Goal: Information Seeking & Learning: Learn about a topic

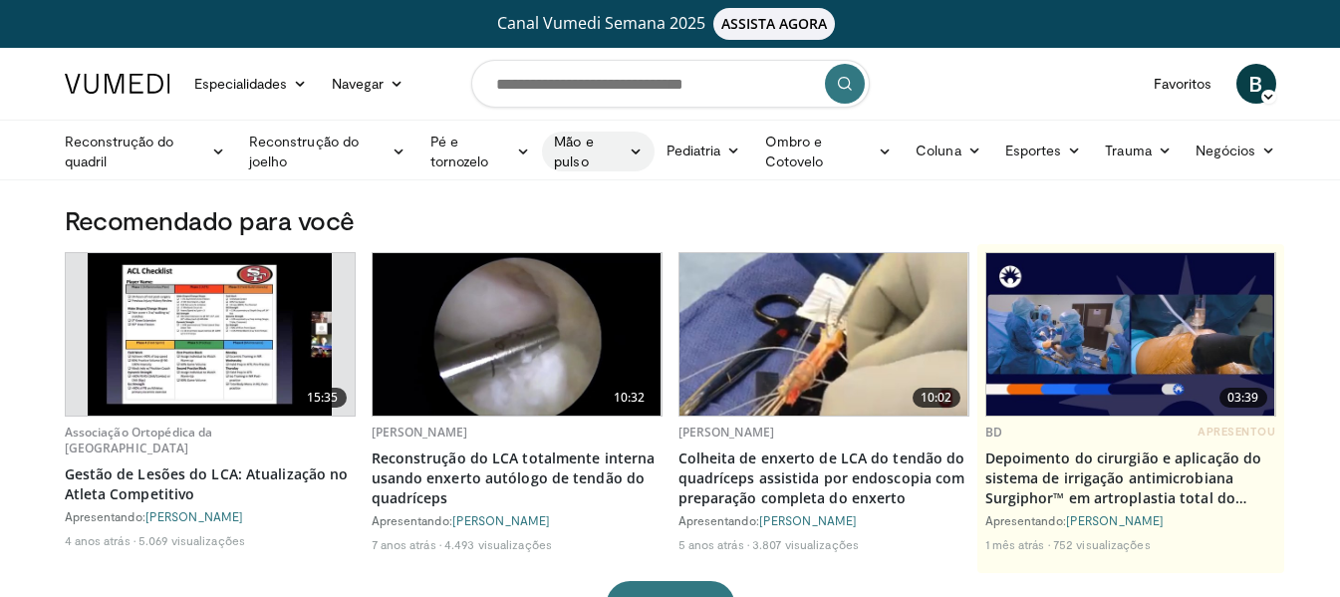
click at [575, 135] on font "Mão e pulso" at bounding box center [573, 151] width 39 height 37
click at [594, 190] on link "Mão" at bounding box center [661, 198] width 237 height 32
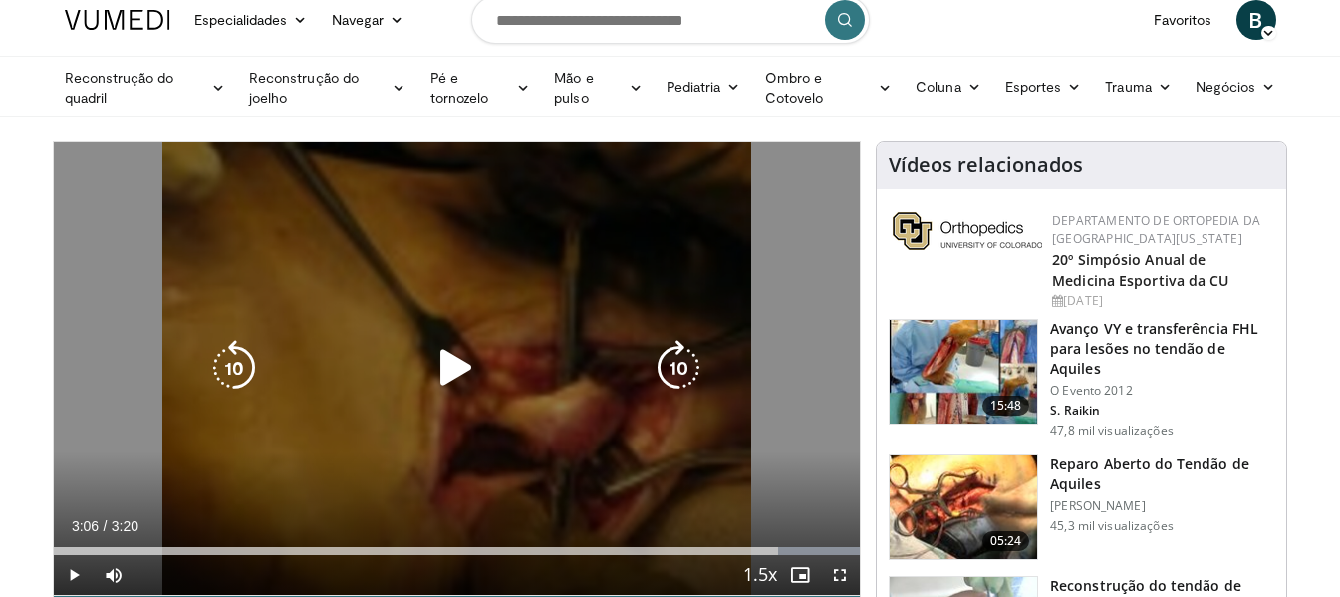
scroll to position [100, 0]
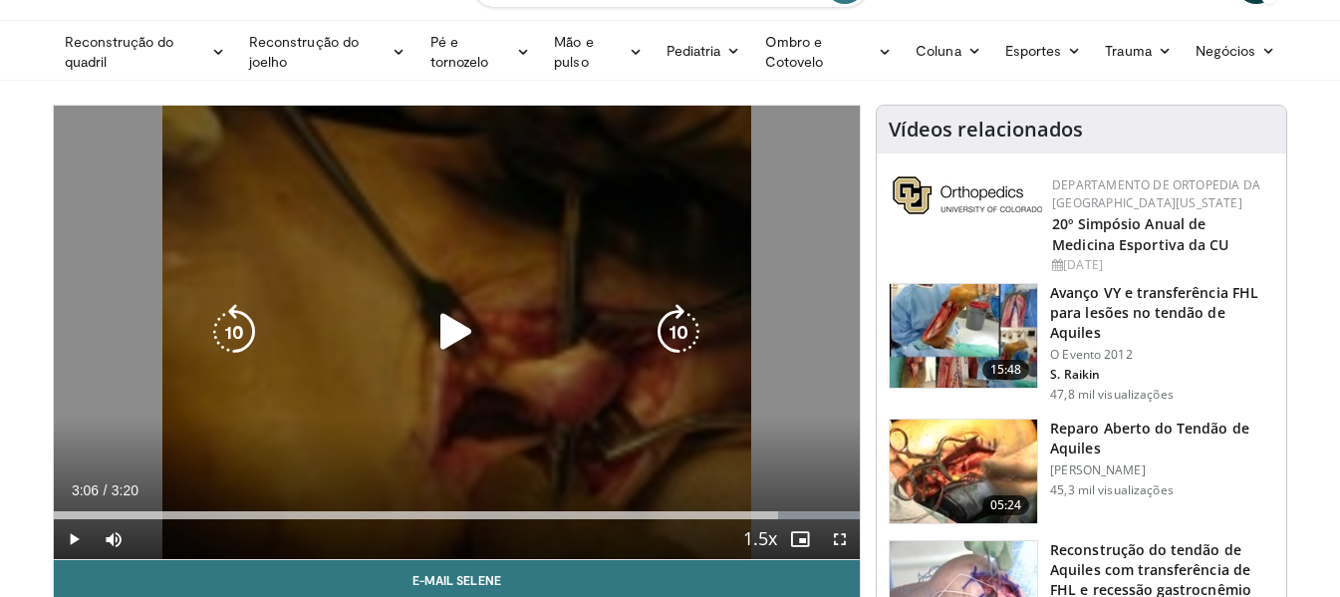
click at [440, 333] on icon "Video Player" at bounding box center [456, 332] width 56 height 56
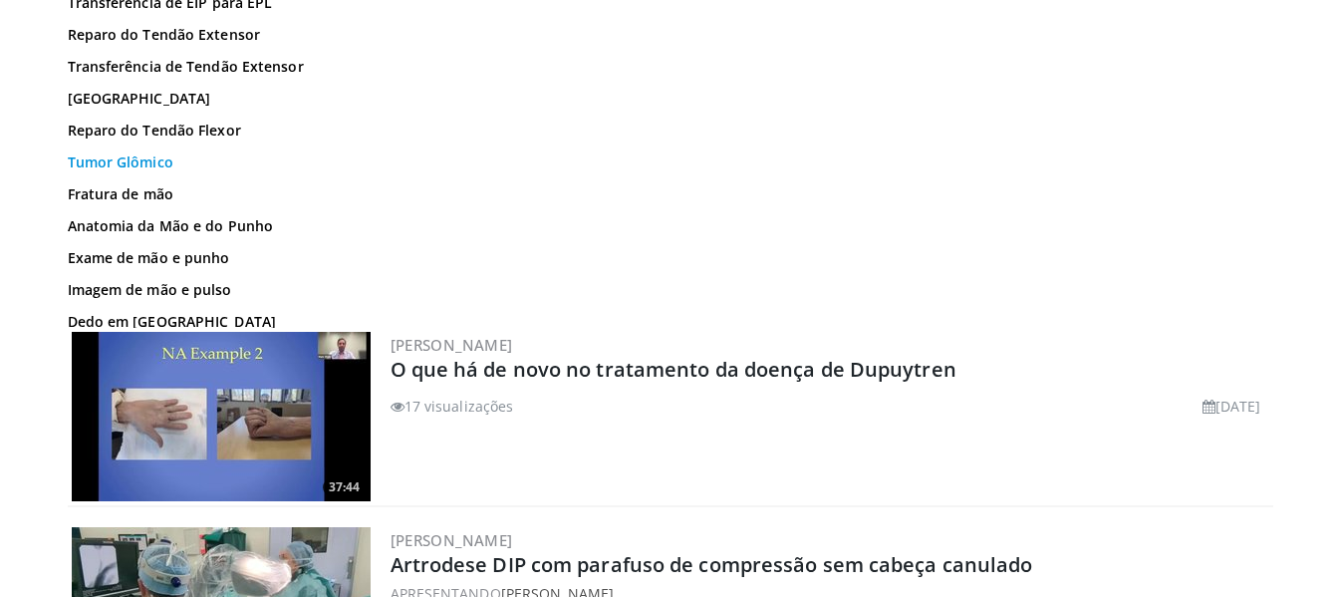
scroll to position [809, 0]
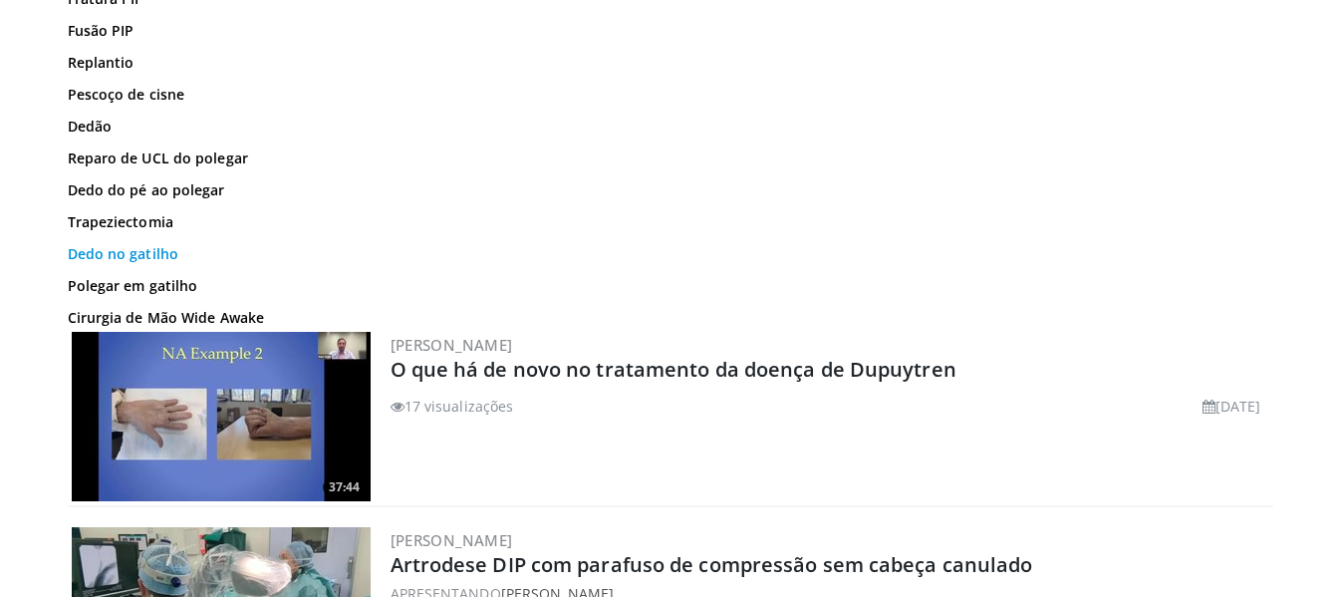
click at [143, 263] on font "Dedo no gatilho" at bounding box center [124, 253] width 112 height 19
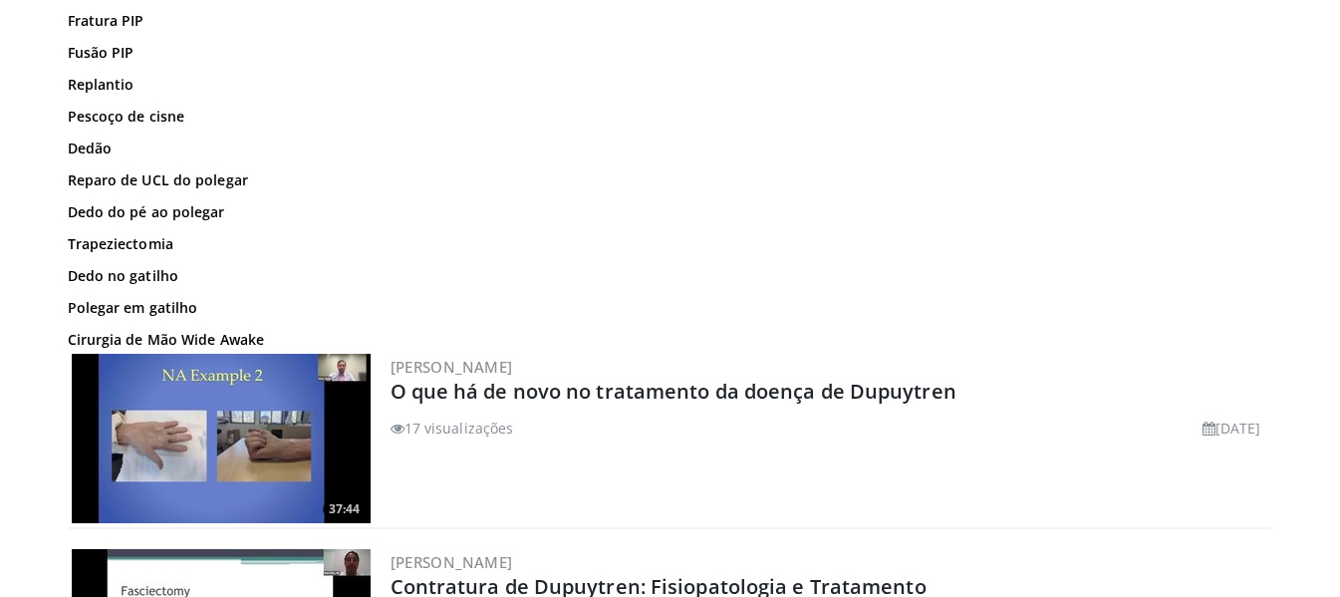
scroll to position [498, 0]
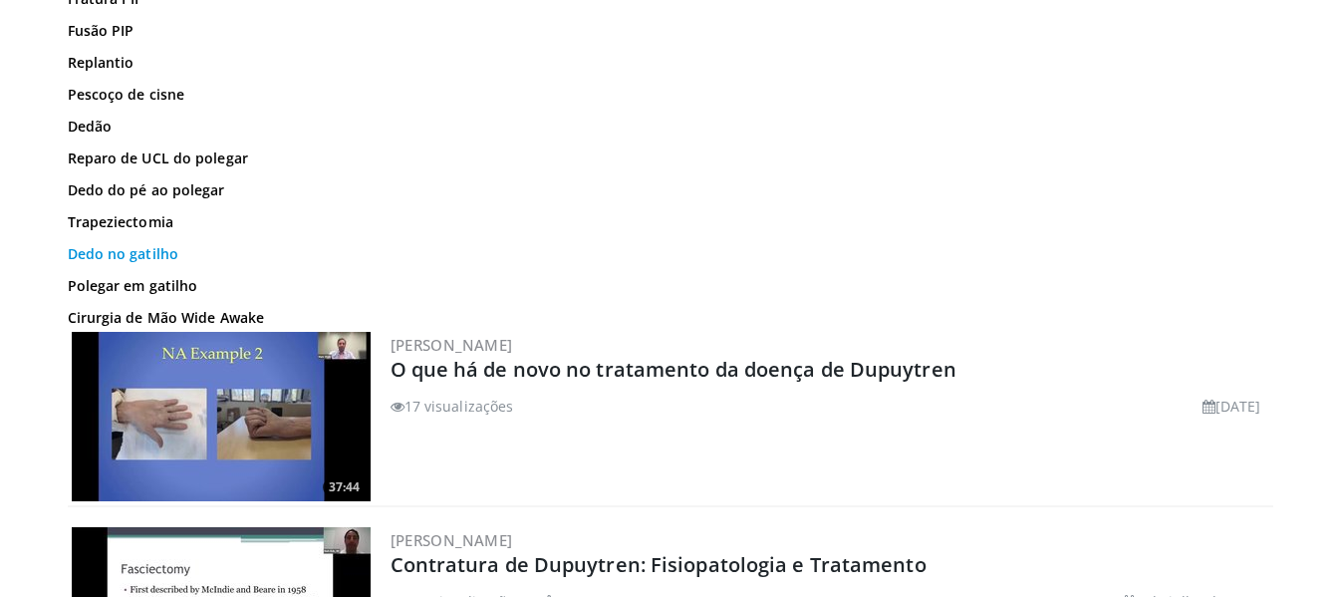
click at [161, 263] on font "Dedo no gatilho" at bounding box center [124, 253] width 112 height 19
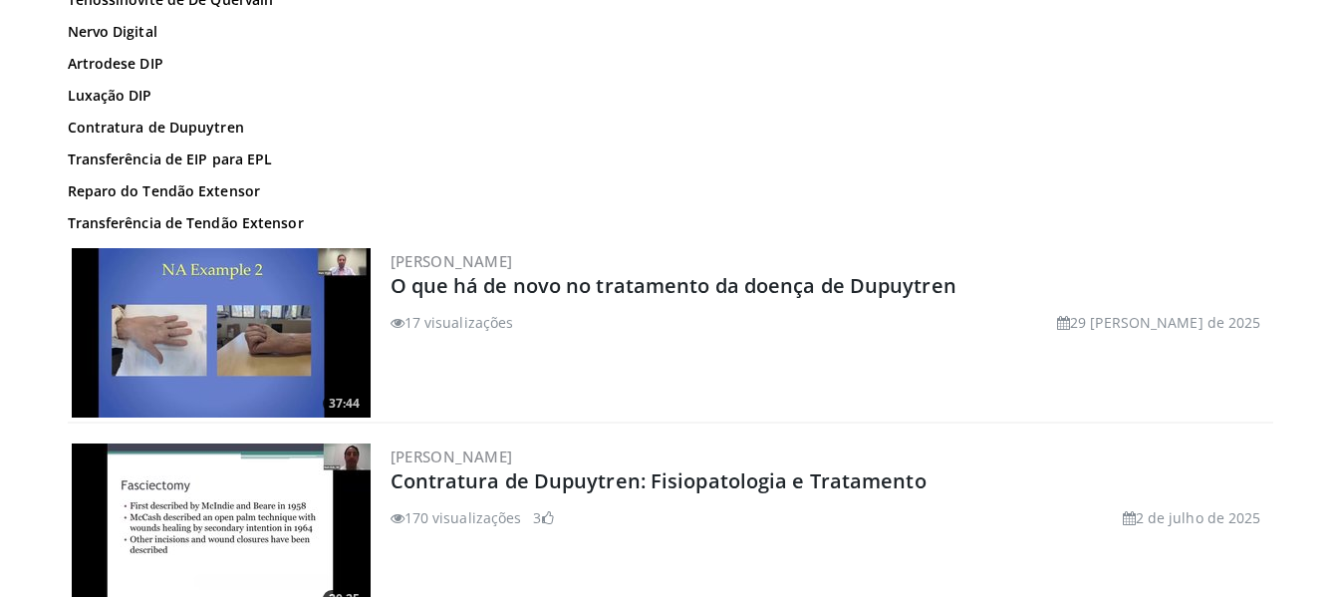
scroll to position [598, 0]
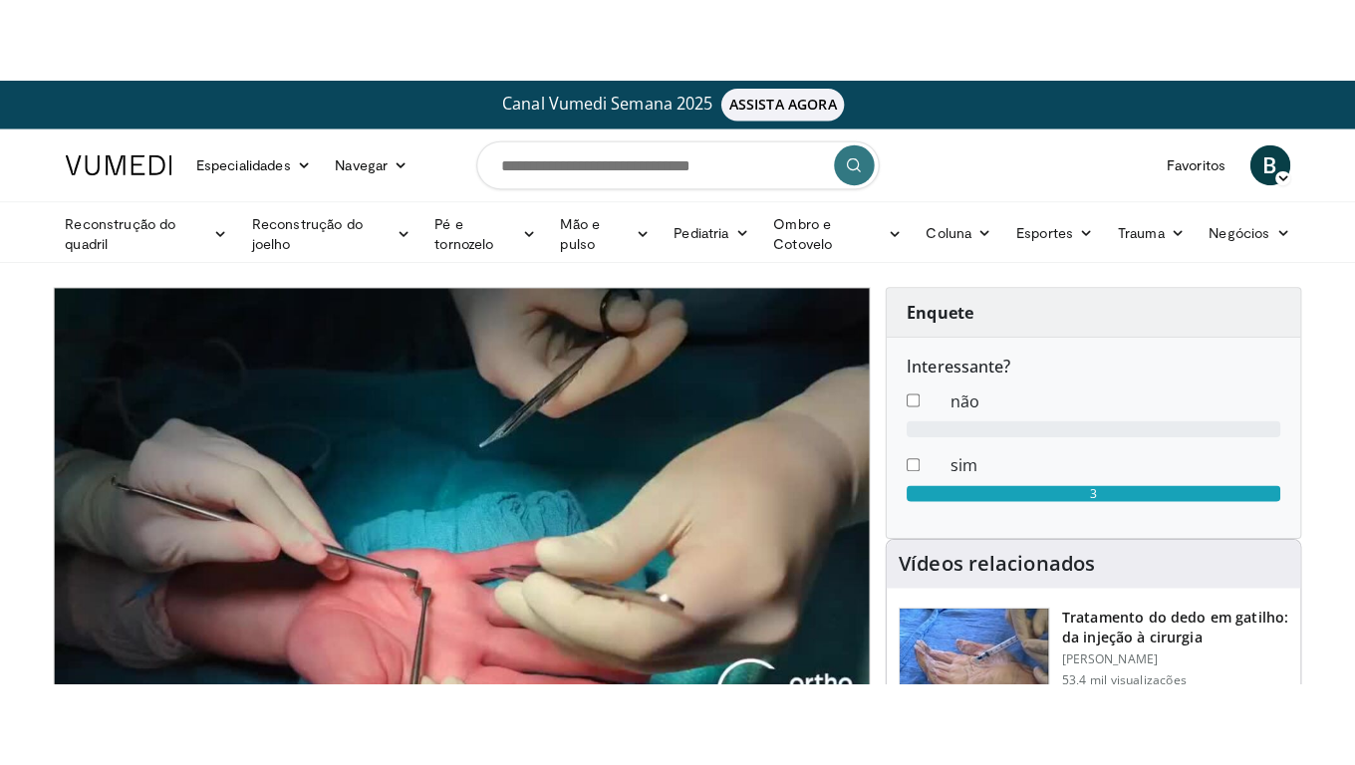
scroll to position [100, 0]
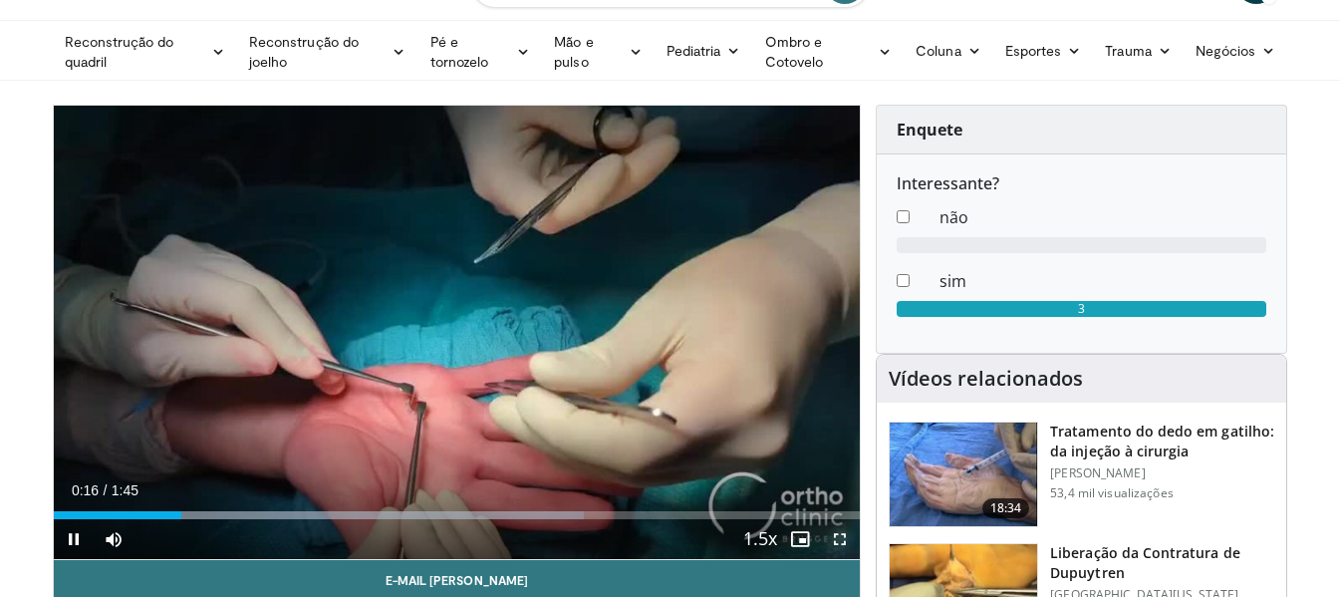
click at [844, 534] on span "Video Player" at bounding box center [840, 539] width 40 height 40
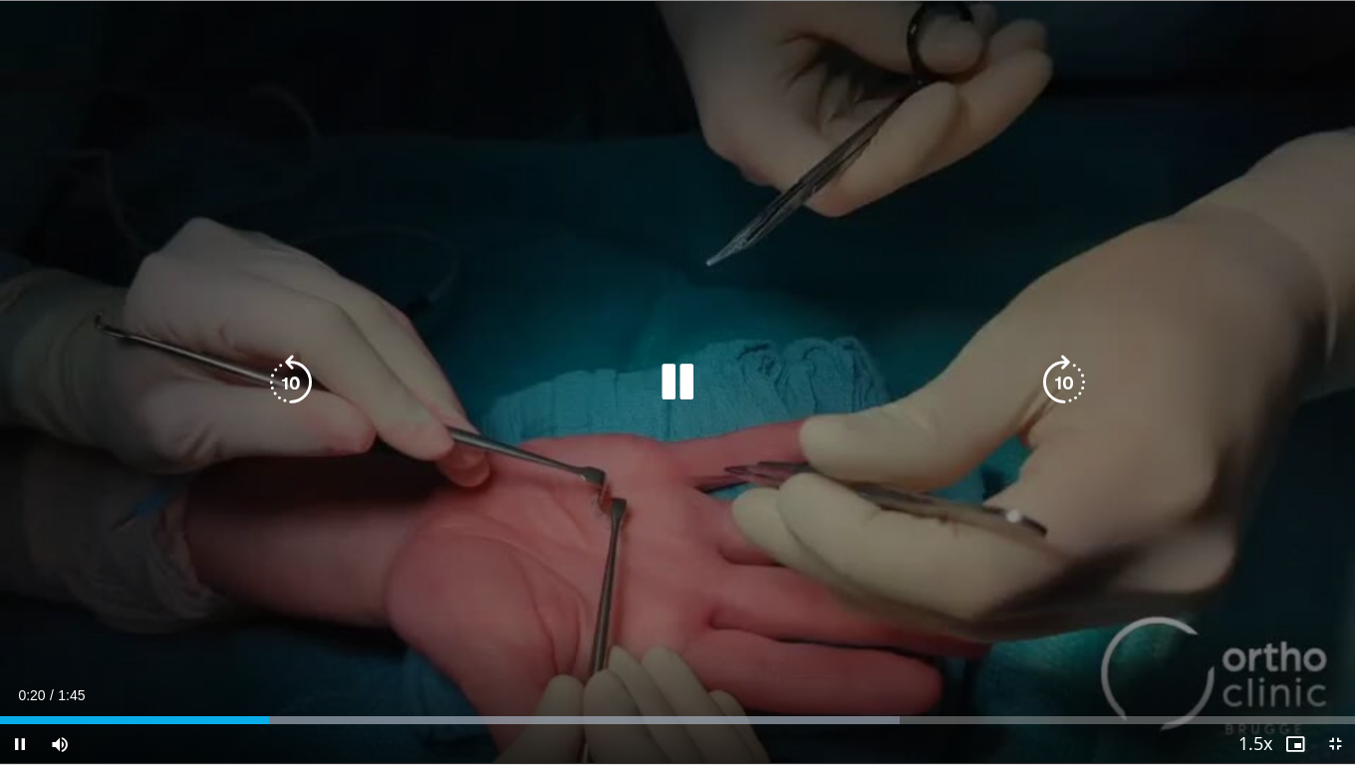
click at [1202, 290] on div "10 seconds Tap to unmute" at bounding box center [677, 382] width 1355 height 764
click at [959, 237] on div "10 seconds Tap to unmute" at bounding box center [677, 382] width 1355 height 764
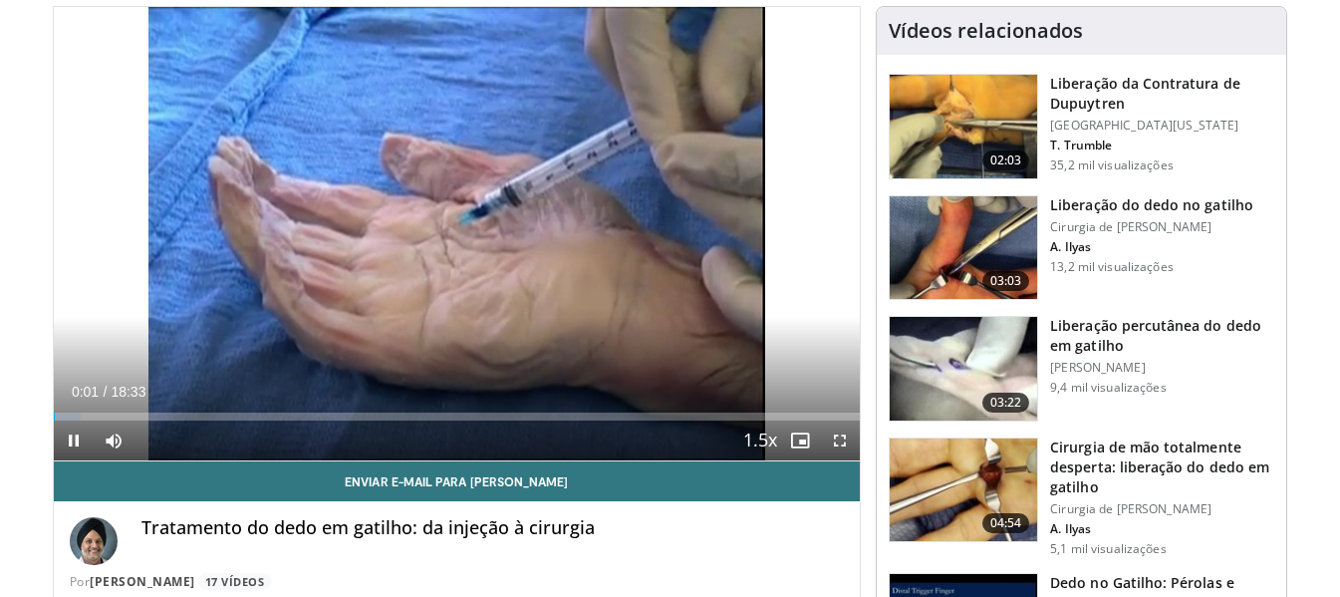
scroll to position [199, 0]
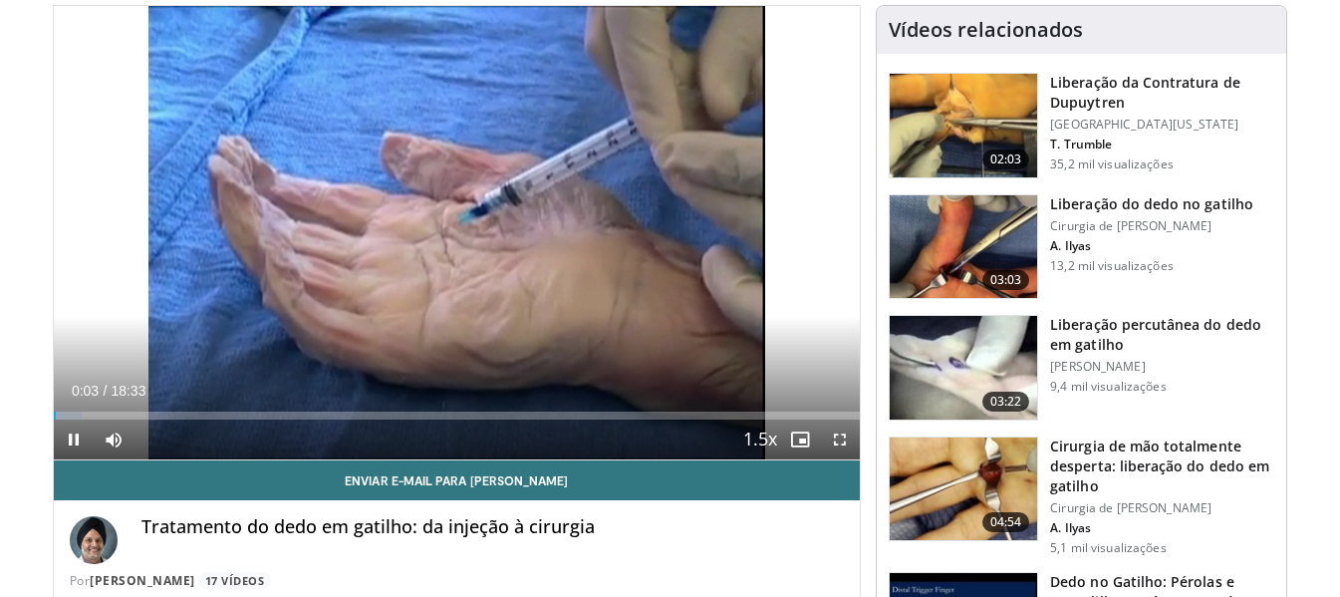
click at [1174, 207] on font "Liberação do dedo no gatilho" at bounding box center [1151, 203] width 203 height 19
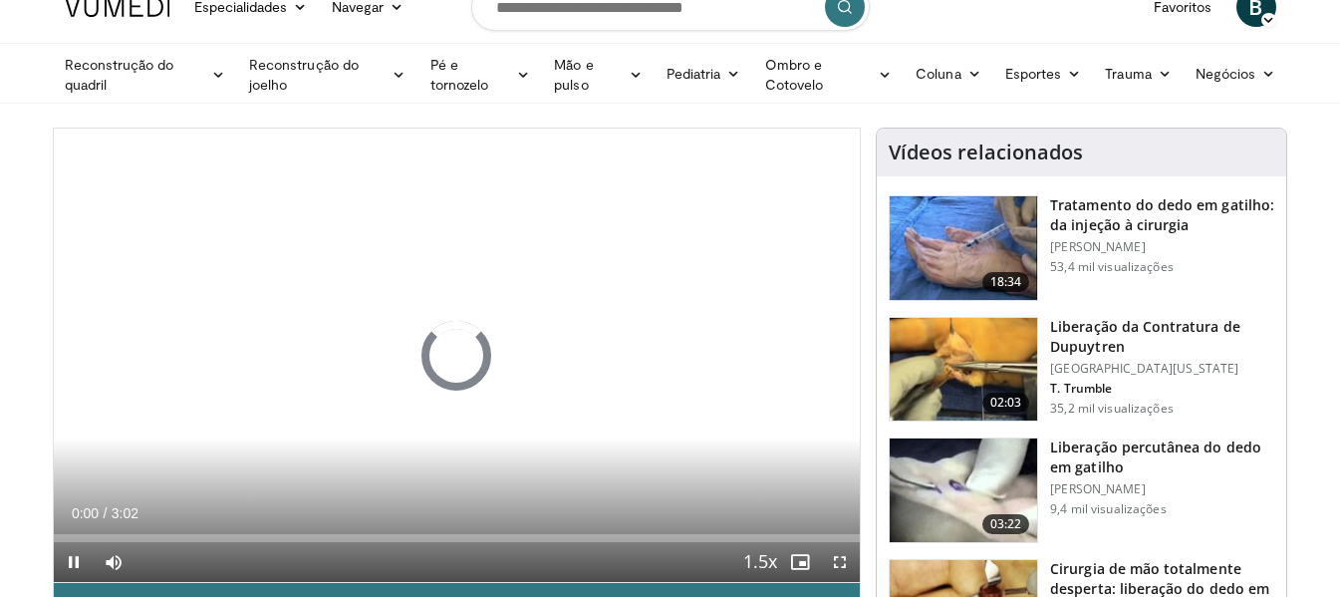
scroll to position [100, 0]
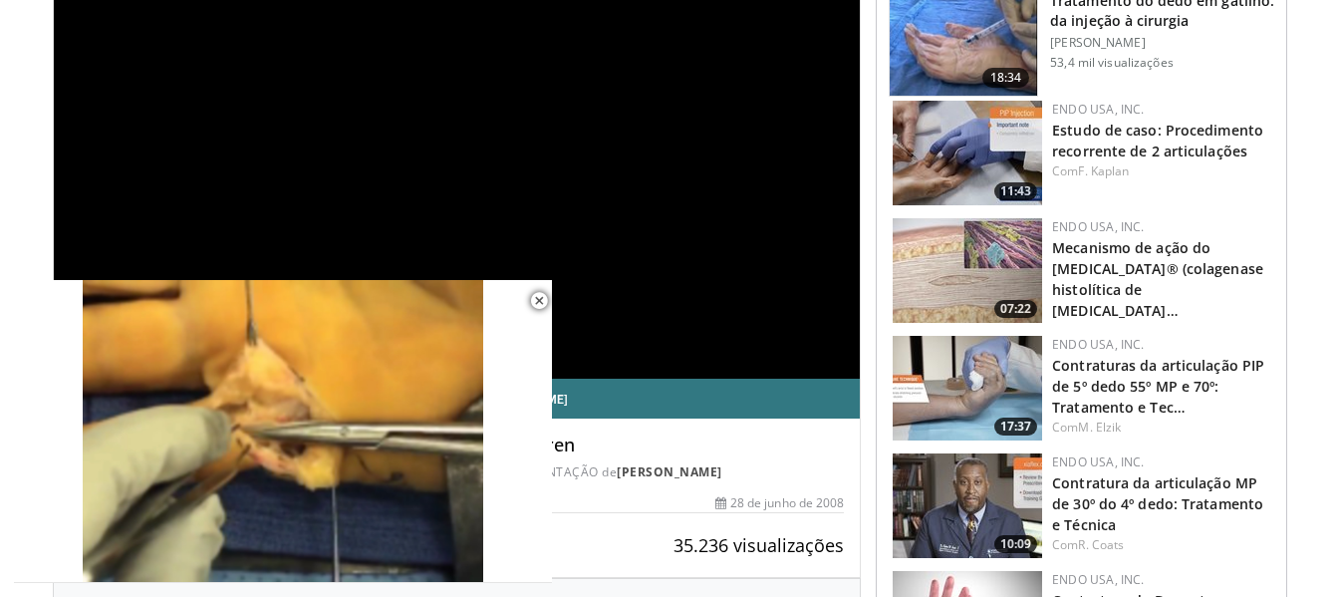
scroll to position [299, 0]
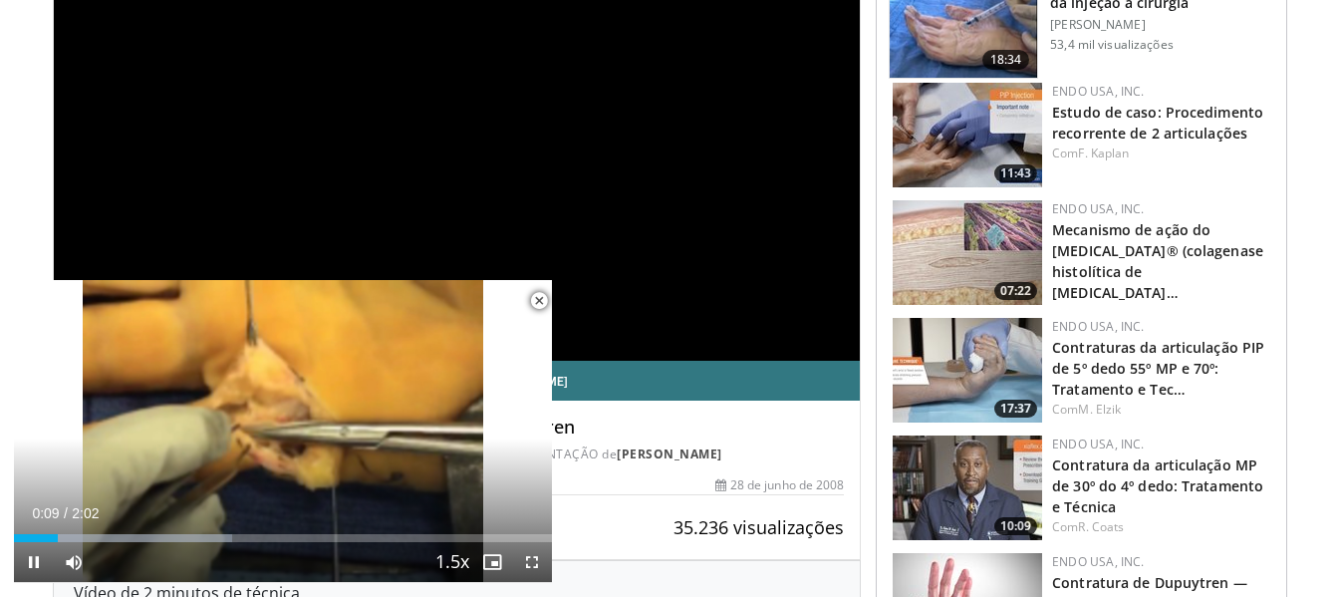
click at [531, 301] on span "Video Player" at bounding box center [539, 301] width 40 height 40
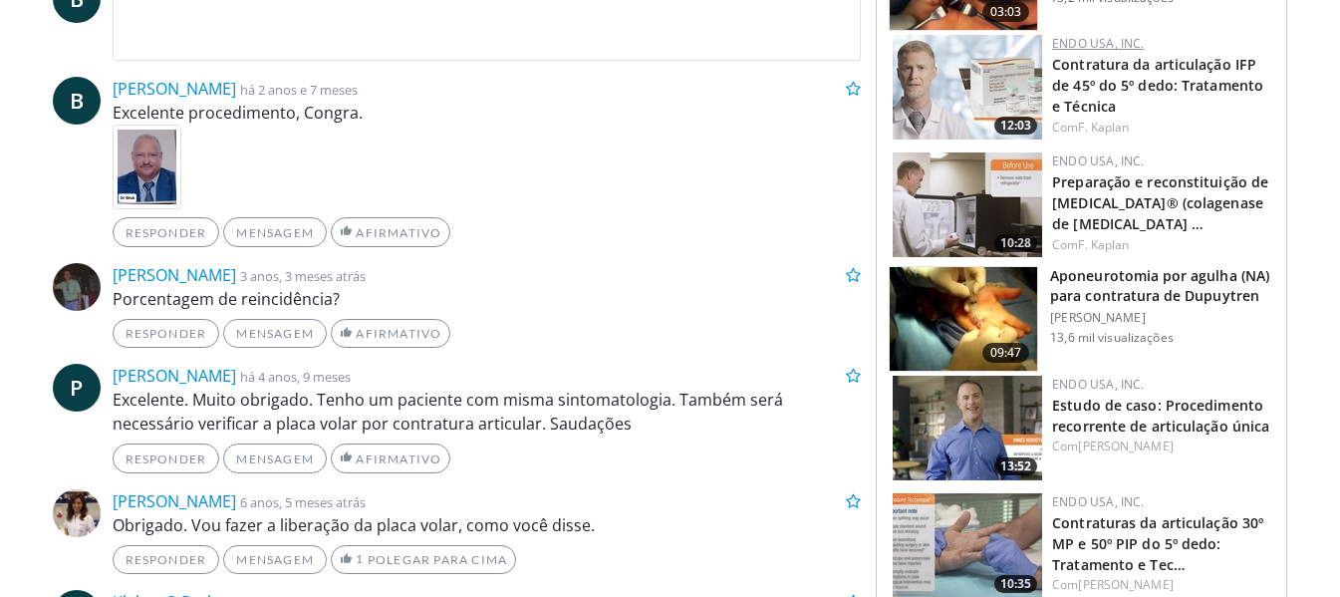
scroll to position [1096, 0]
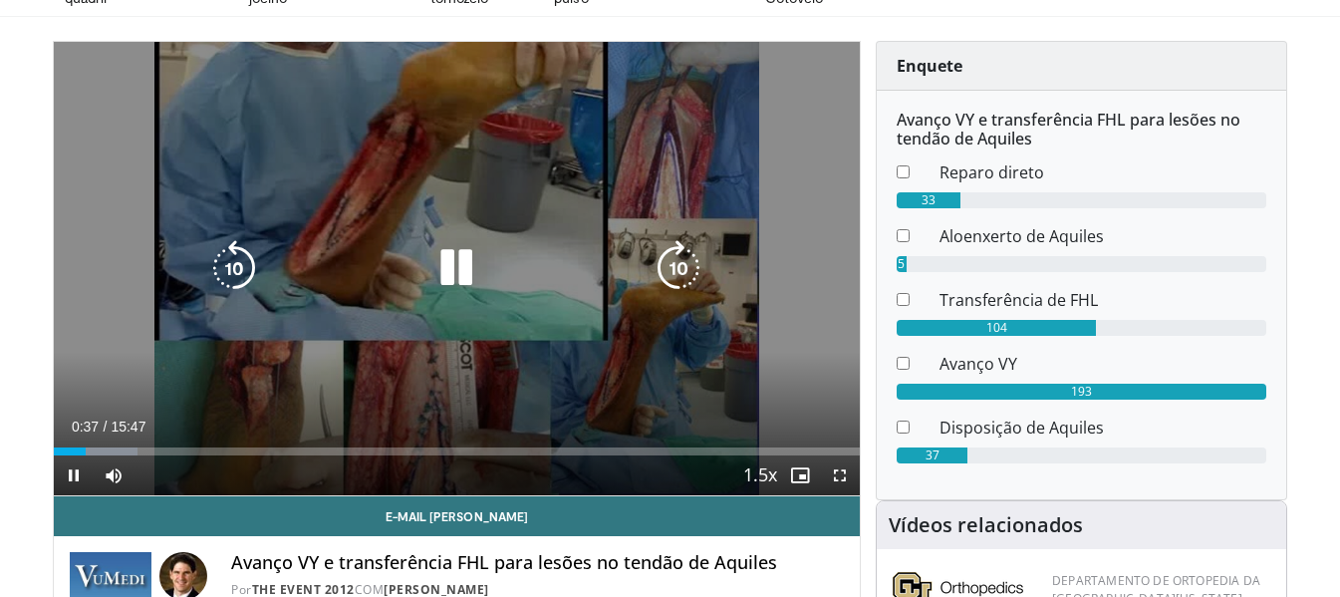
scroll to position [199, 0]
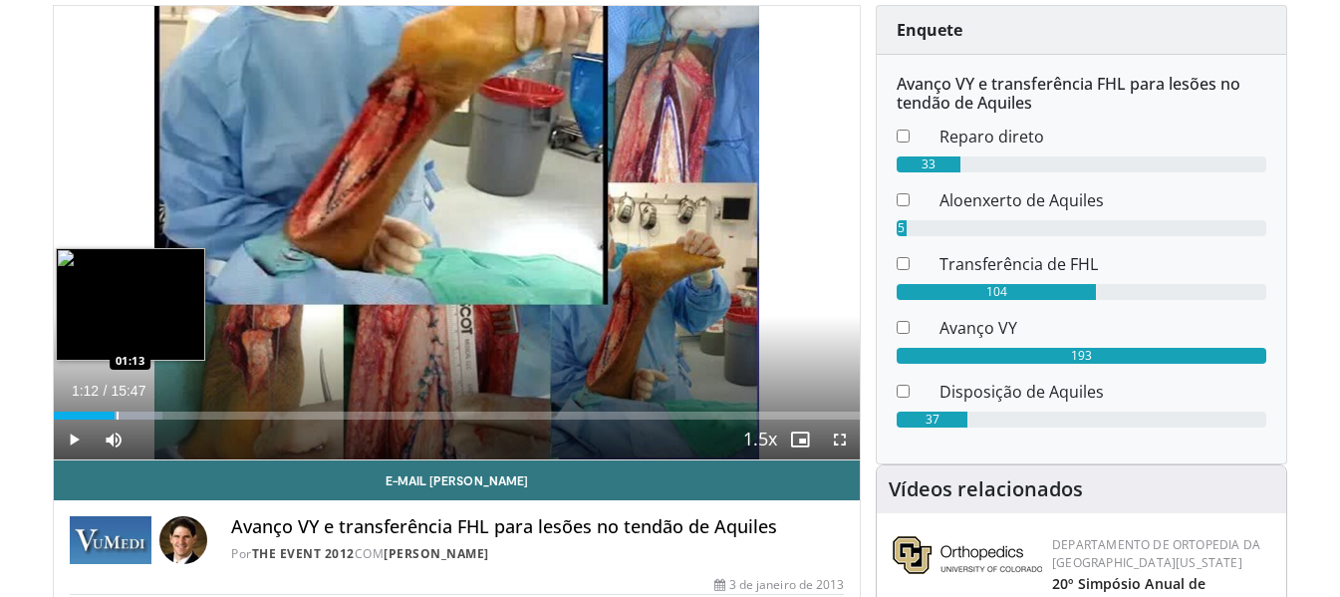
click at [115, 408] on div "Loaded : 13.58% 01:12 01:13" at bounding box center [457, 410] width 807 height 19
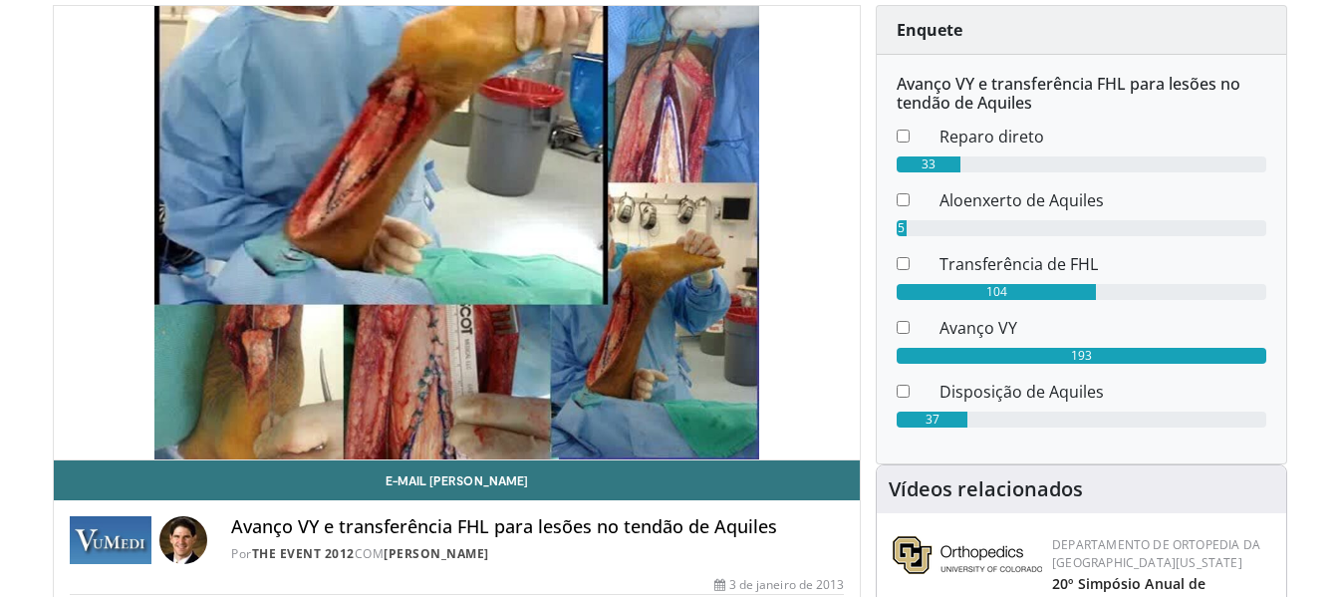
click at [134, 451] on div "Progress Bar" at bounding box center [127, 455] width 74 height 8
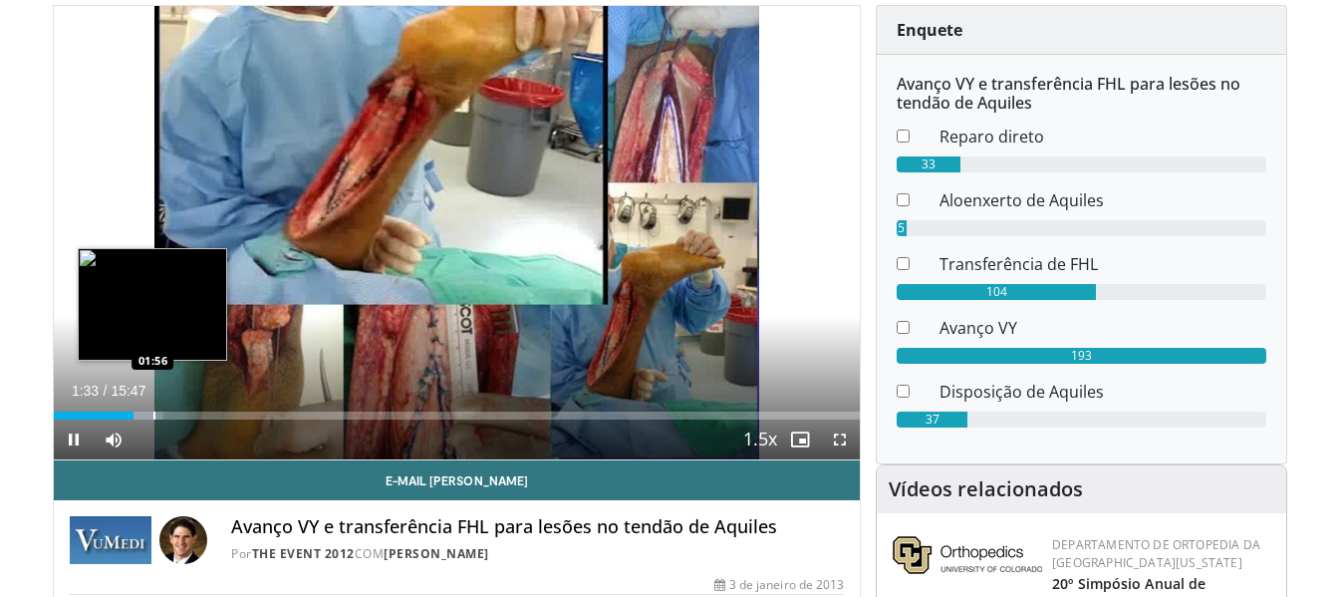
click at [154, 415] on div "Progress Bar" at bounding box center [154, 416] width 2 height 8
click at [159, 418] on div "Progress Bar" at bounding box center [158, 416] width 2 height 8
click at [166, 418] on div "Progress Bar" at bounding box center [165, 416] width 2 height 8
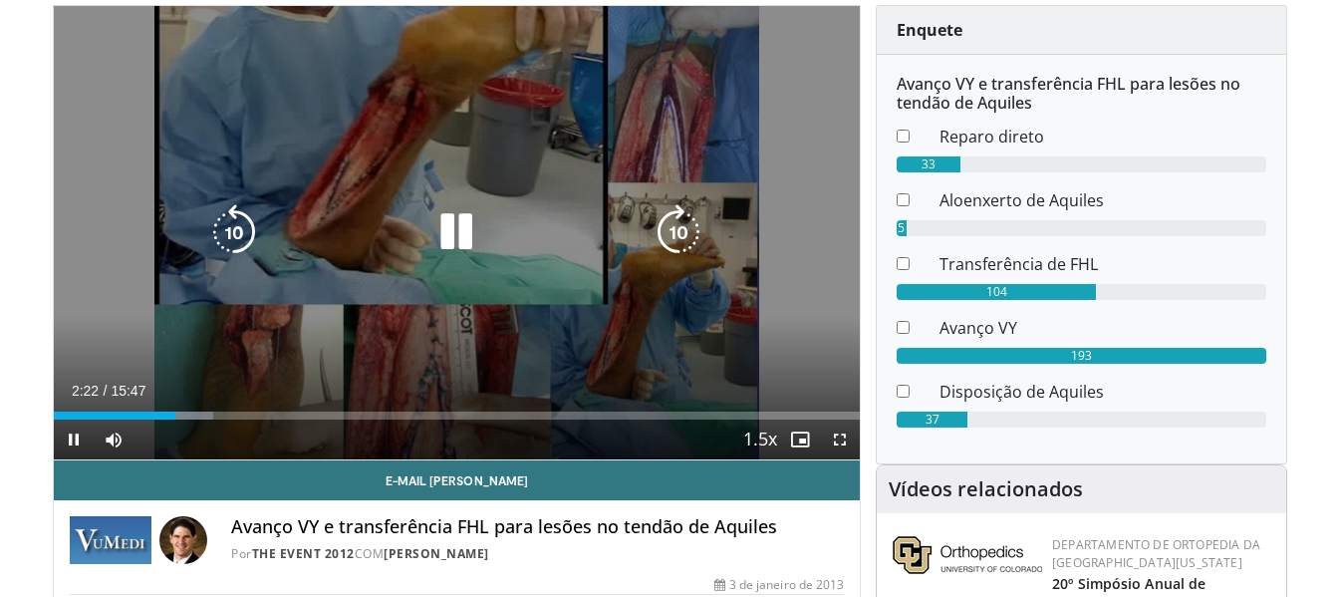
click at [302, 235] on div "Video Player" at bounding box center [456, 232] width 484 height 40
click at [464, 228] on icon "Video Player" at bounding box center [456, 232] width 56 height 56
